Goal: Information Seeking & Learning: Learn about a topic

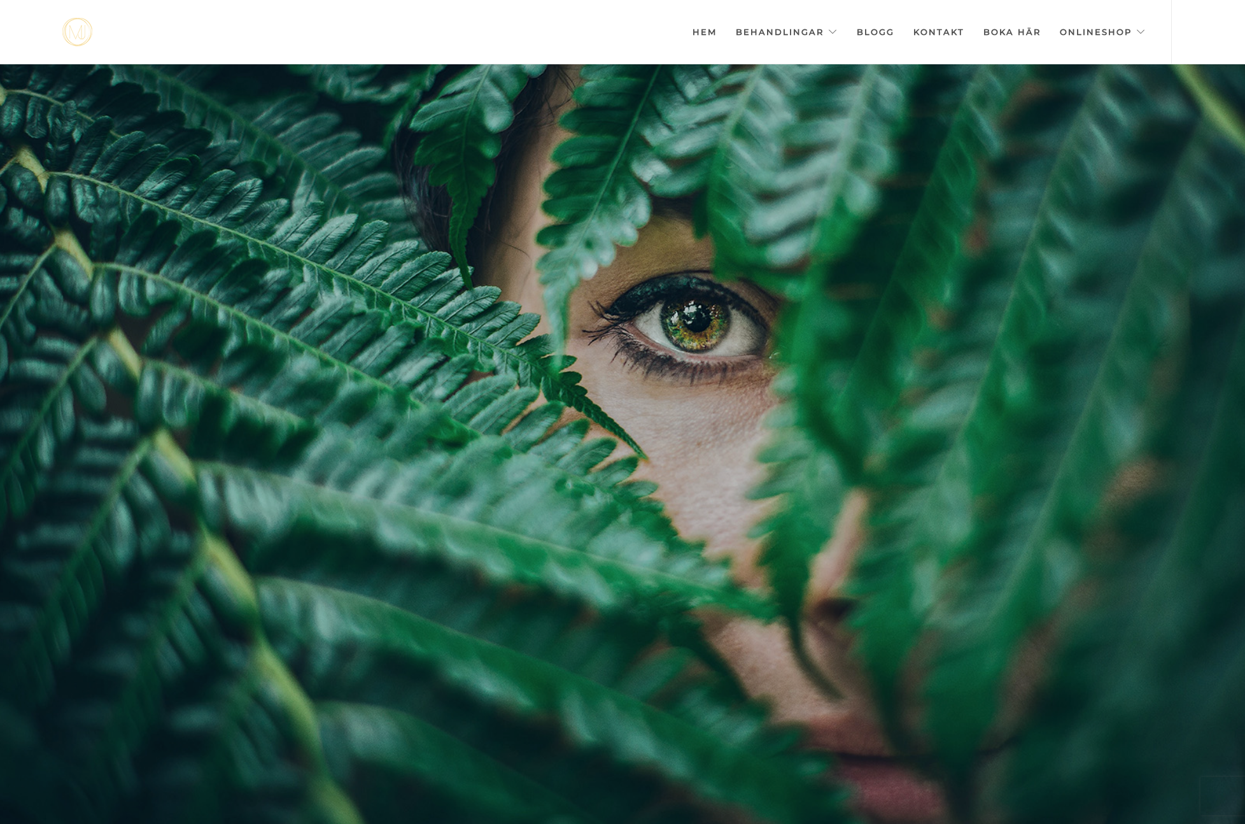
scroll to position [0, -6364]
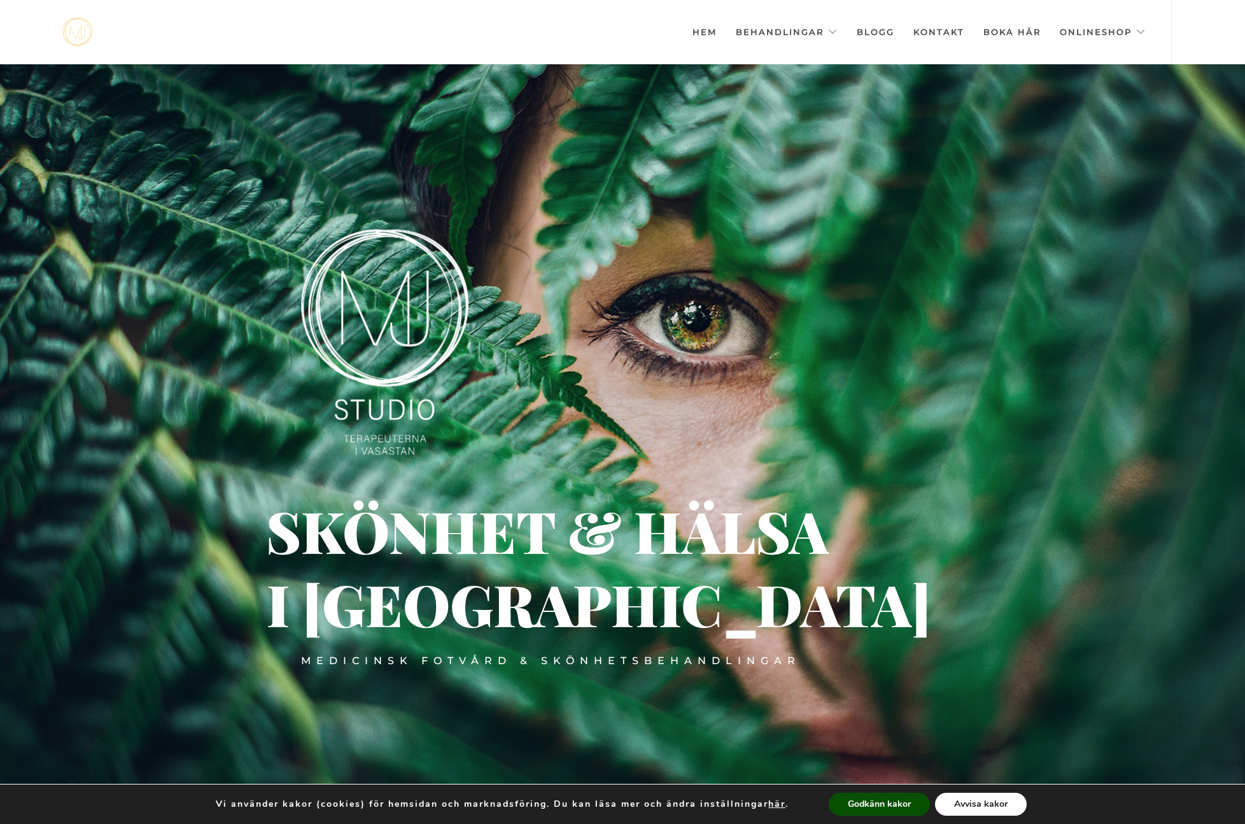
click at [970, 802] on button "Avvisa kakor" at bounding box center [981, 803] width 92 height 23
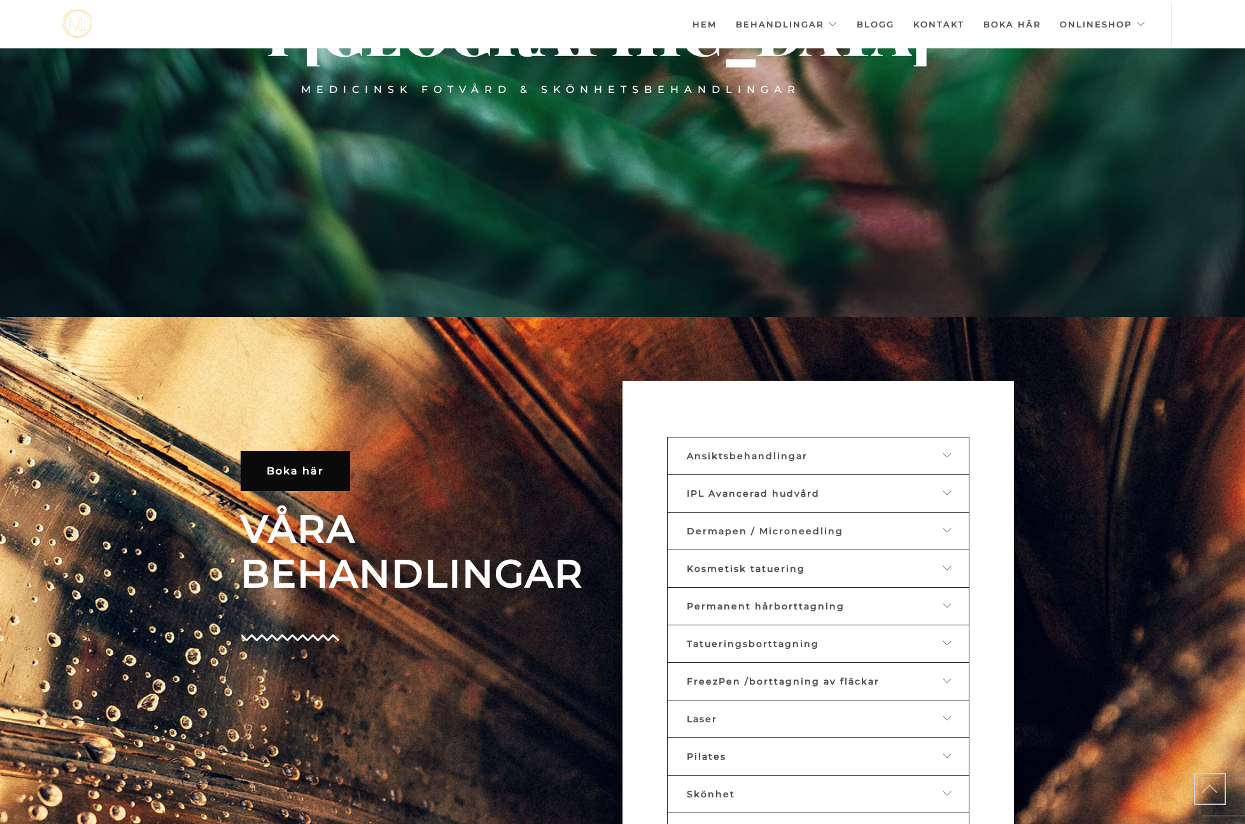
scroll to position [542, 0]
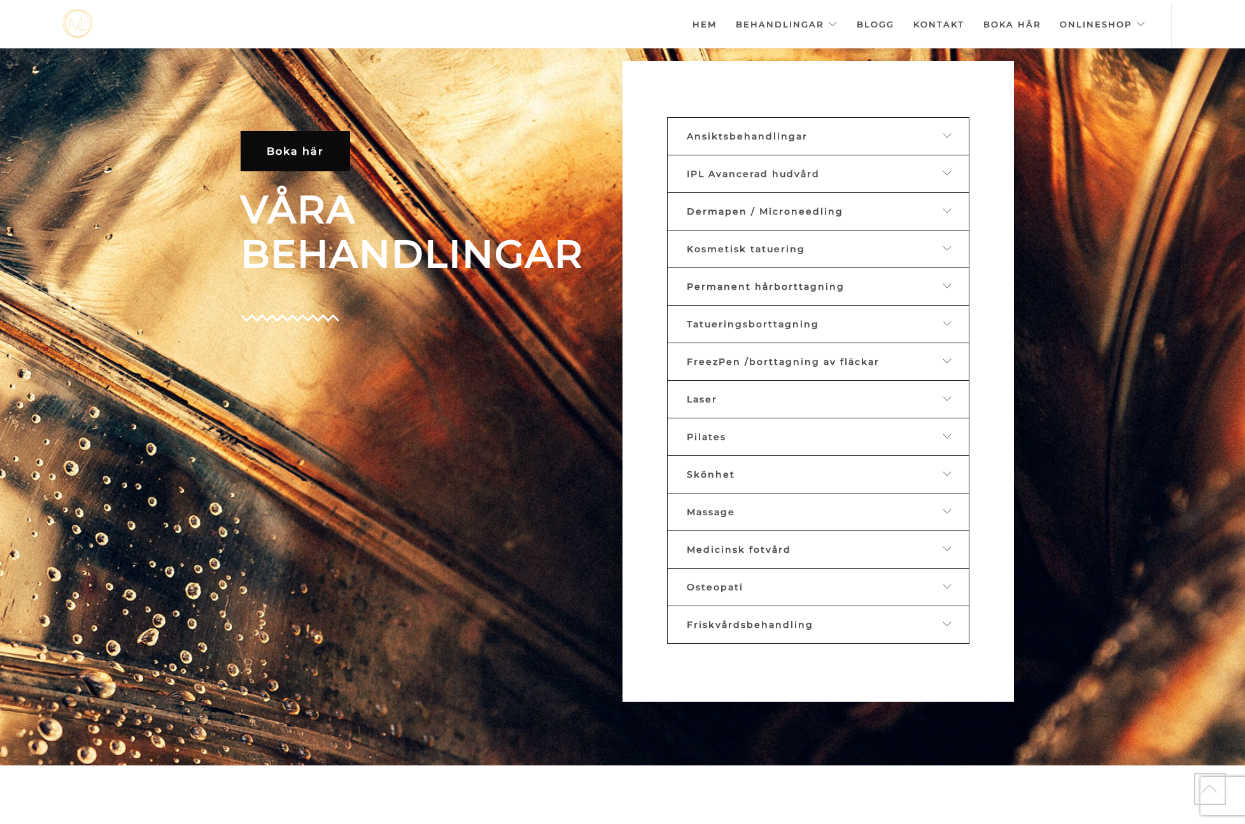
scroll to position [834, 0]
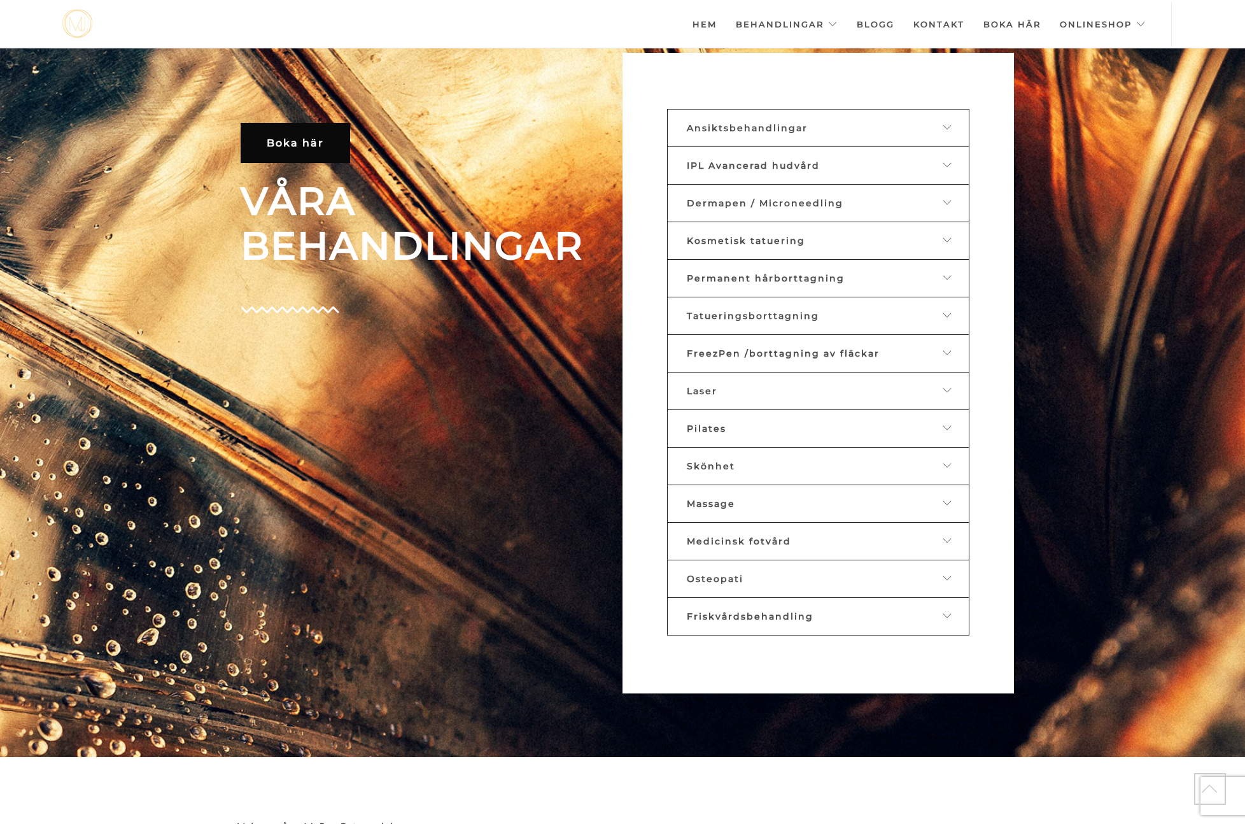
click at [947, 165] on icon at bounding box center [948, 164] width 10 height 9
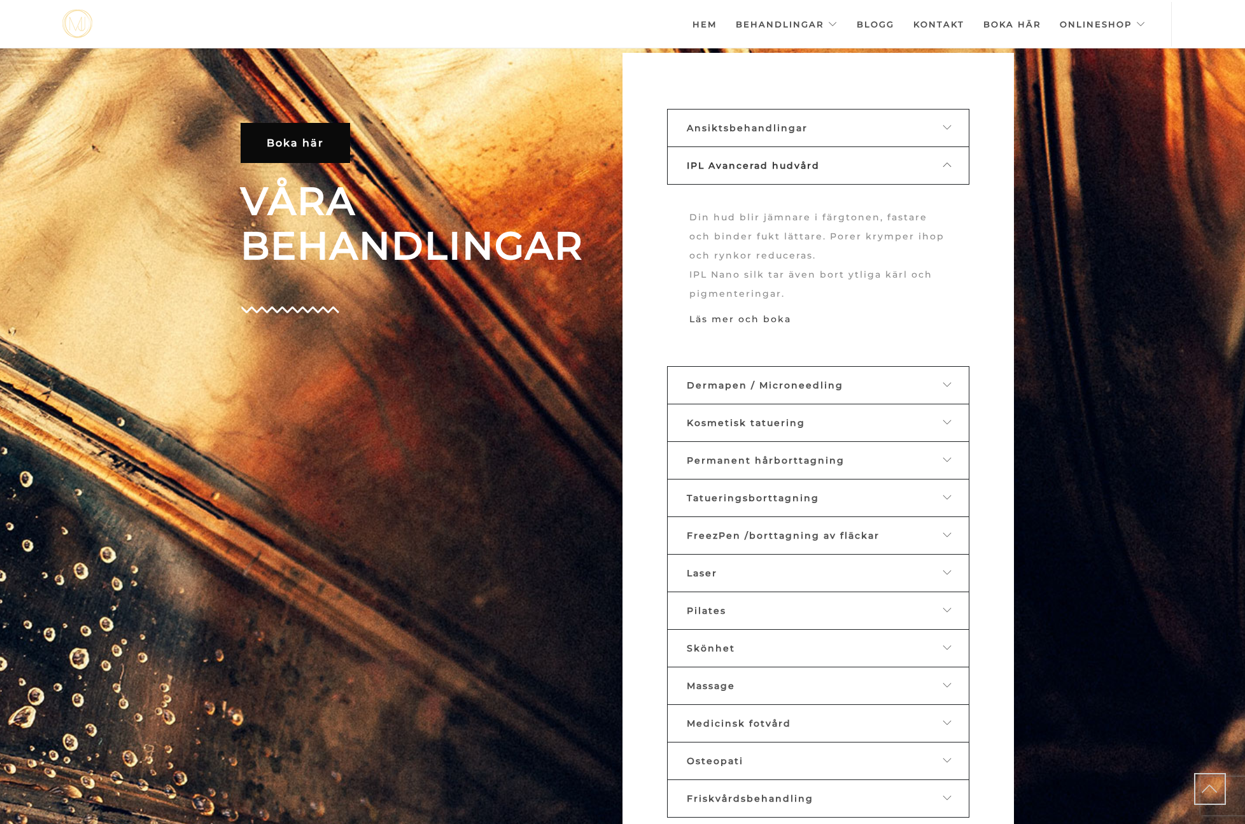
click at [765, 320] on link "Läs mer och boka" at bounding box center [740, 318] width 102 height 11
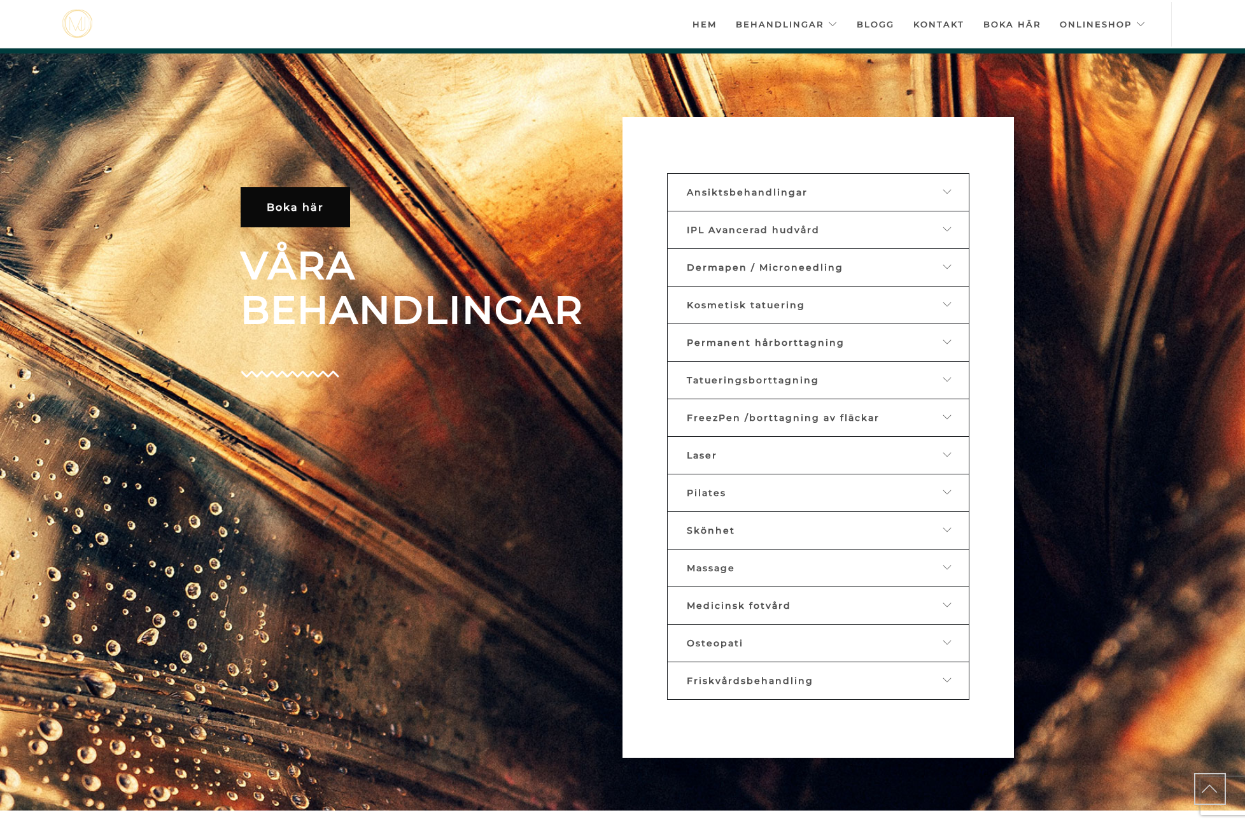
scroll to position [0, -6364]
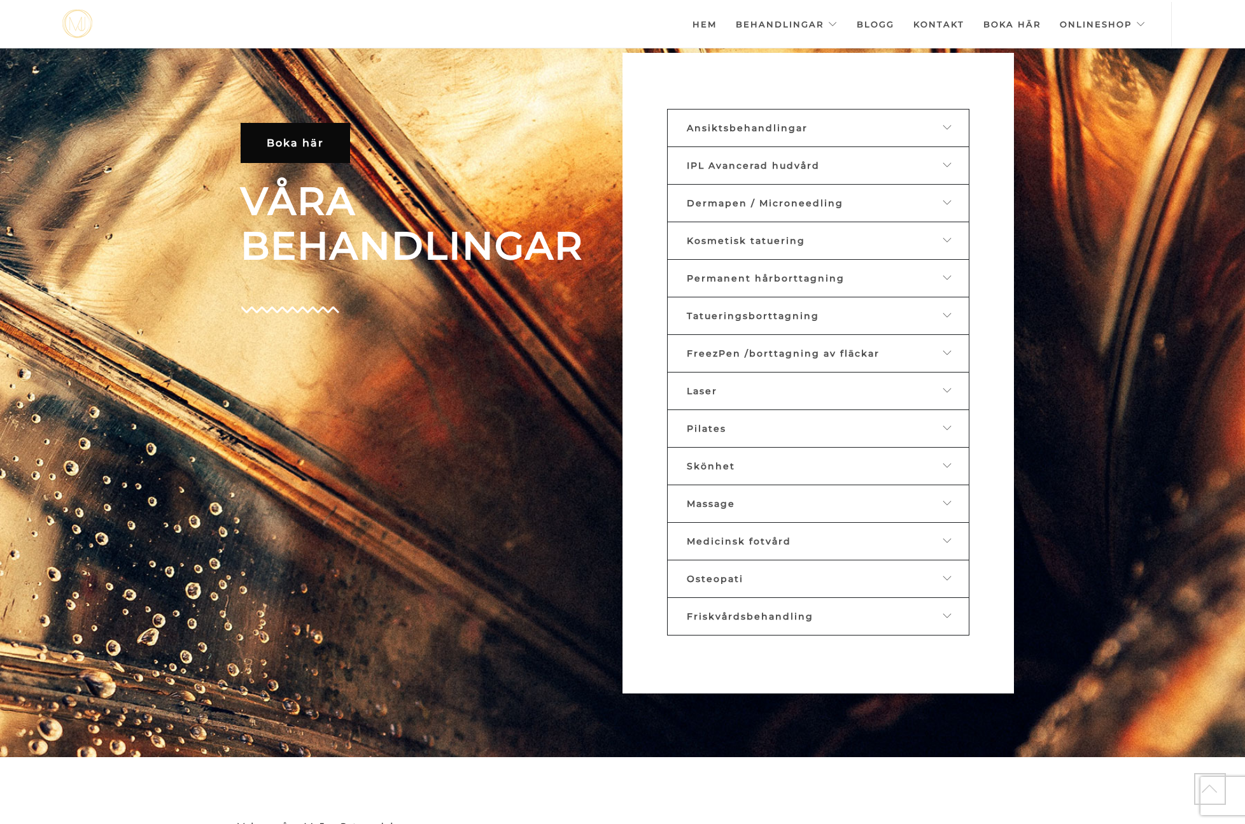
click at [949, 238] on icon at bounding box center [948, 239] width 10 height 9
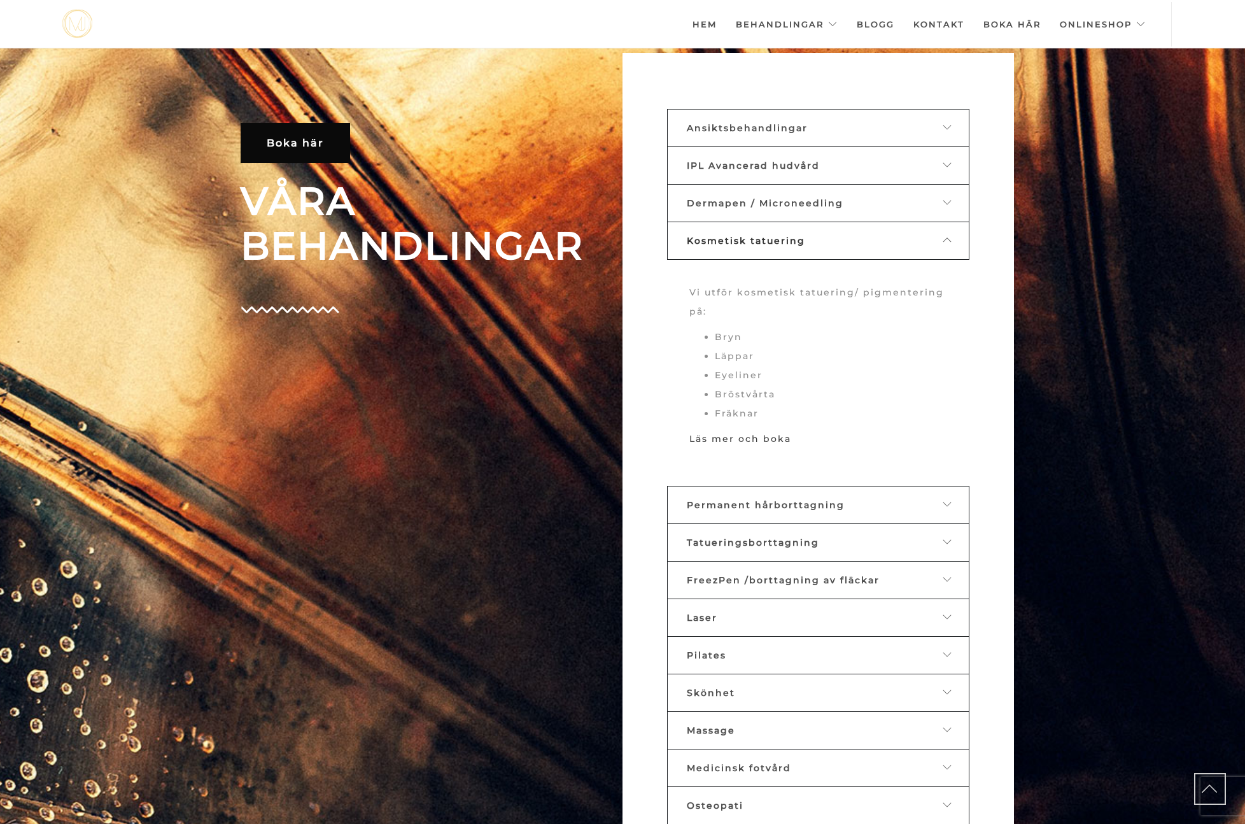
click at [738, 435] on link "Läs mer och boka" at bounding box center [740, 438] width 102 height 11
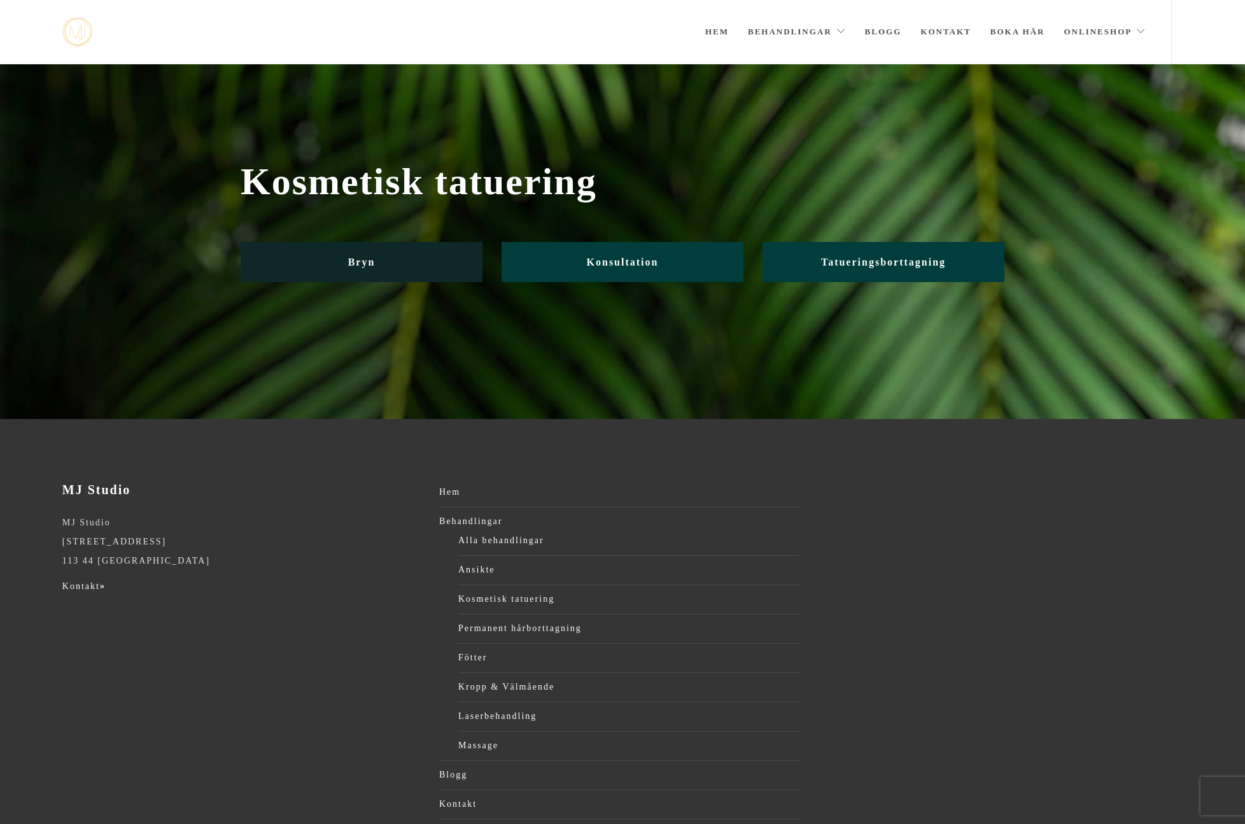
click at [365, 269] on link "Bryn" at bounding box center [362, 262] width 242 height 40
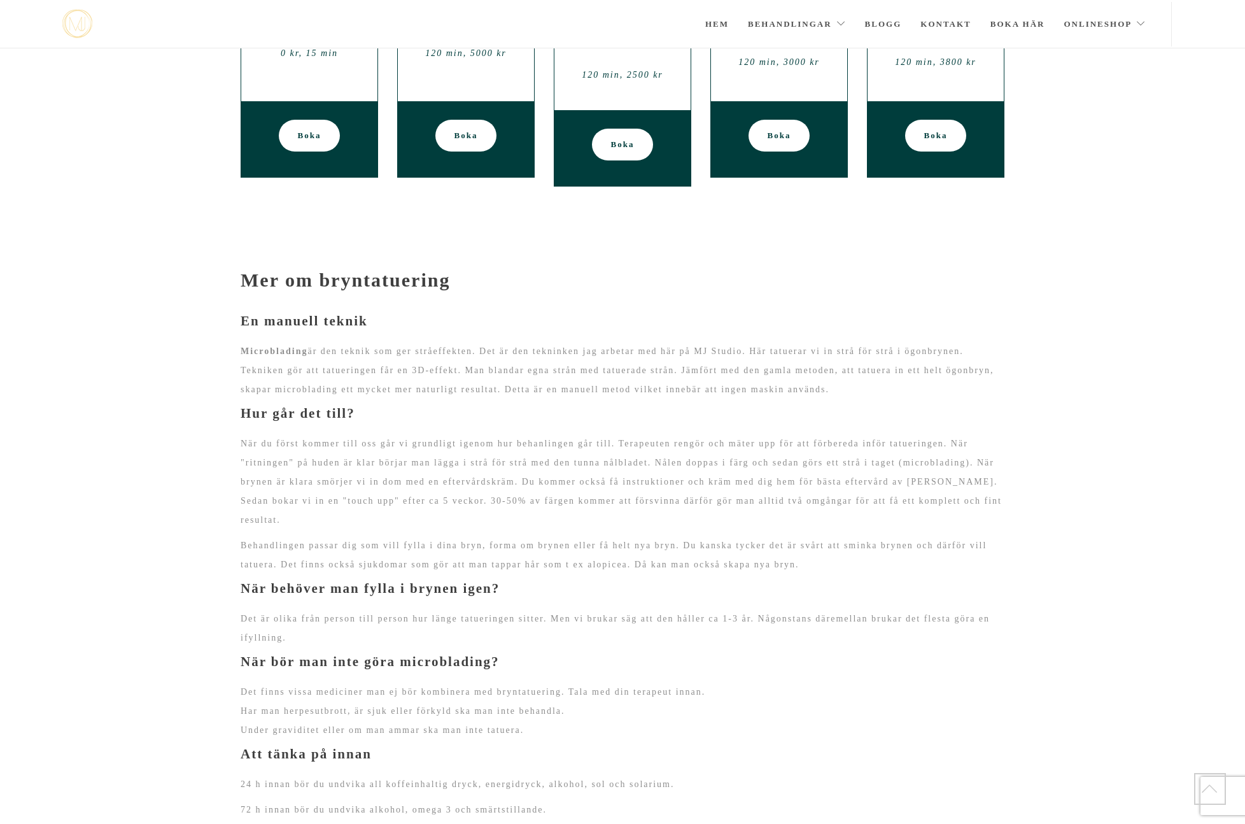
scroll to position [742, 0]
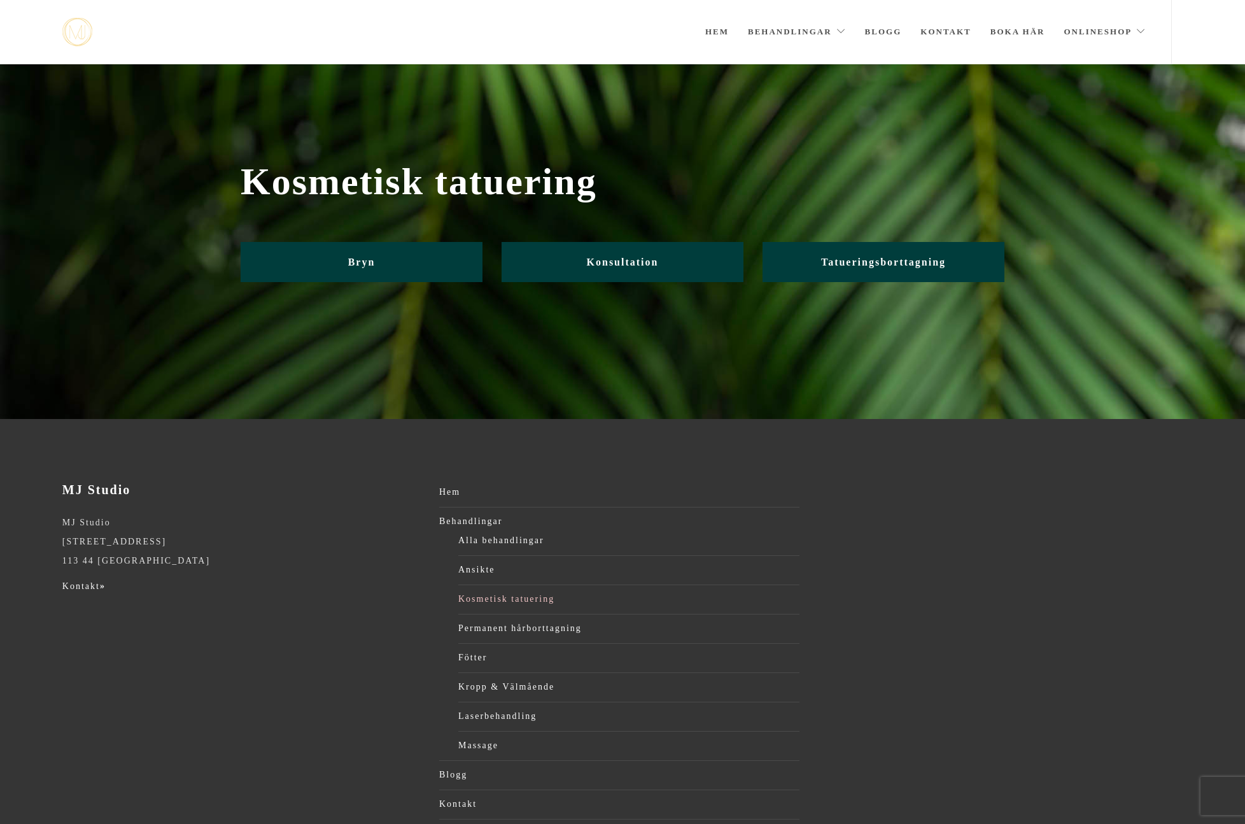
click at [482, 596] on link "Kosmetisk tatuering" at bounding box center [628, 598] width 341 height 19
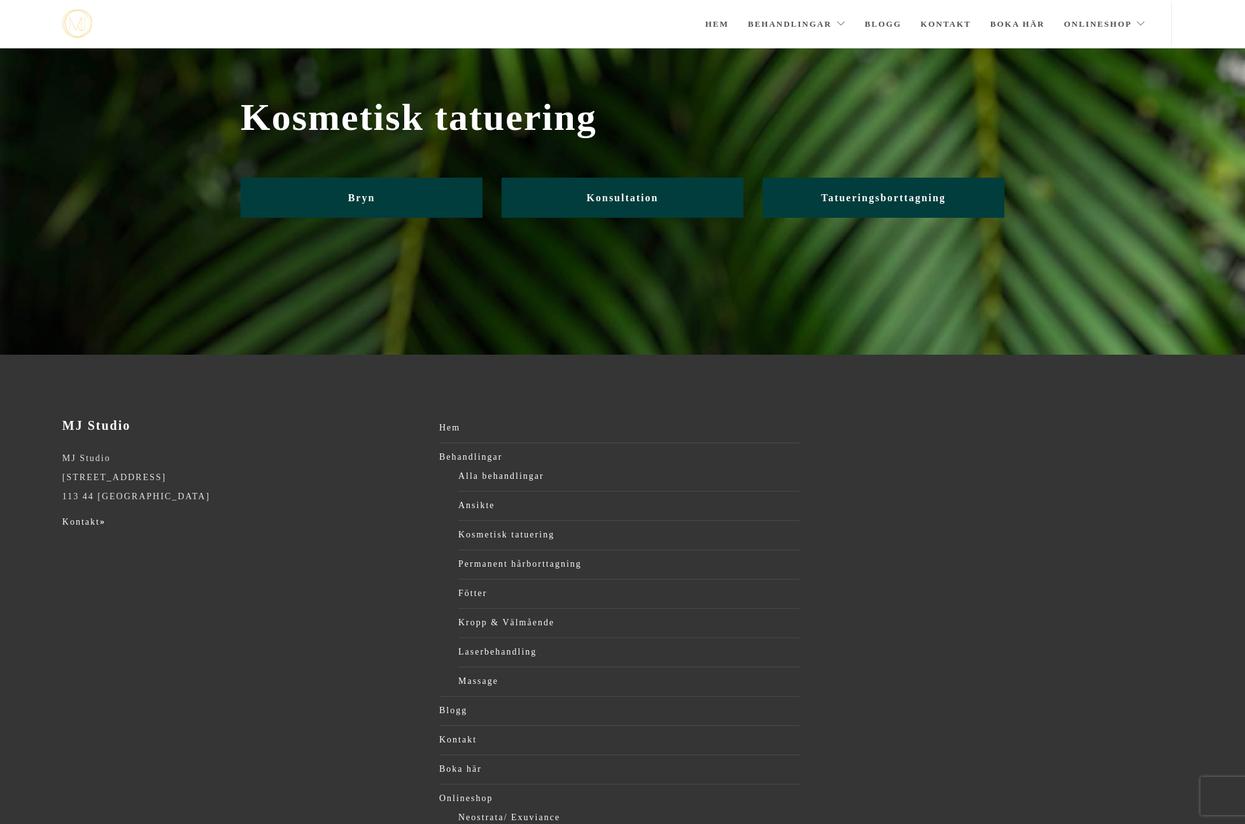
scroll to position [67, 0]
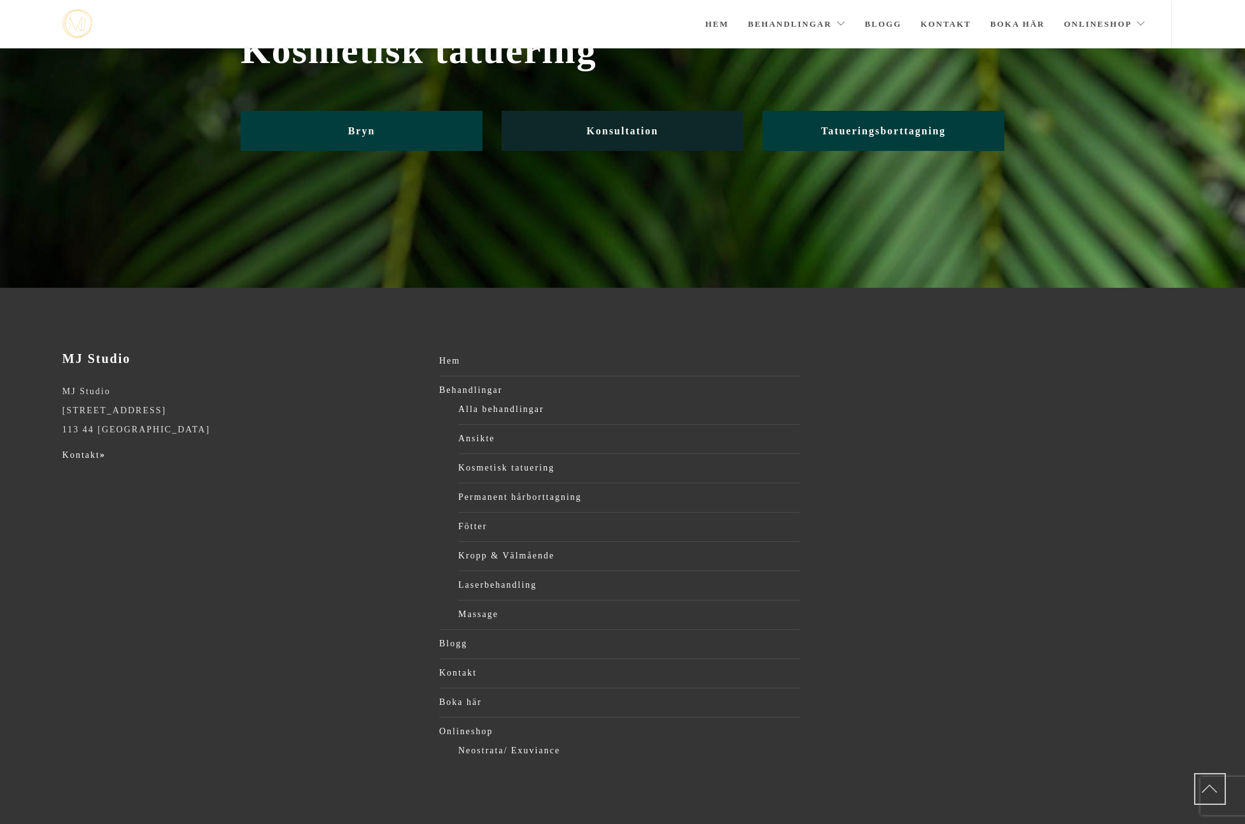
click at [597, 128] on span "Konsultation" at bounding box center [623, 130] width 72 height 11
